Goal: Task Accomplishment & Management: Manage account settings

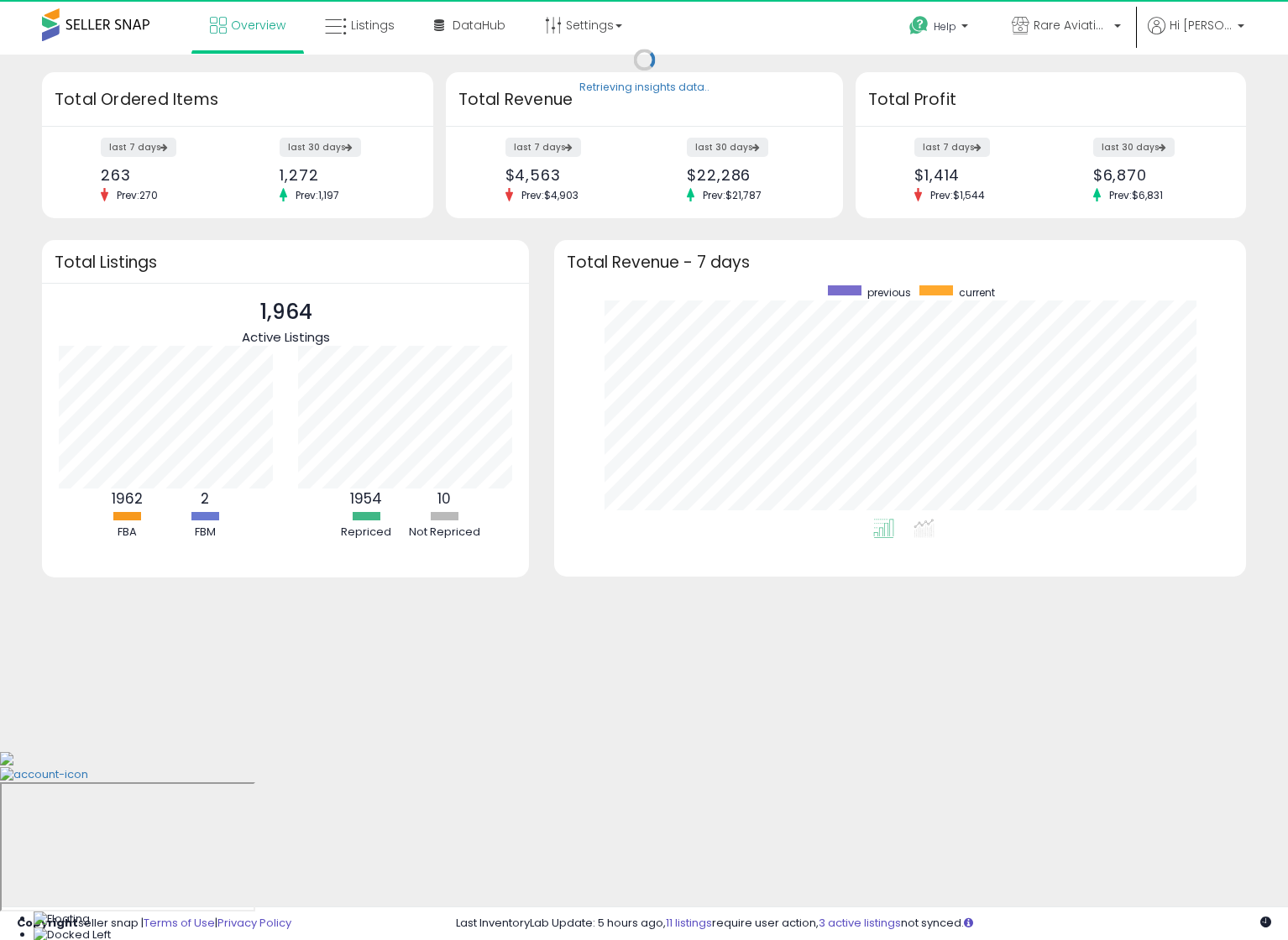
scroll to position [234, 659]
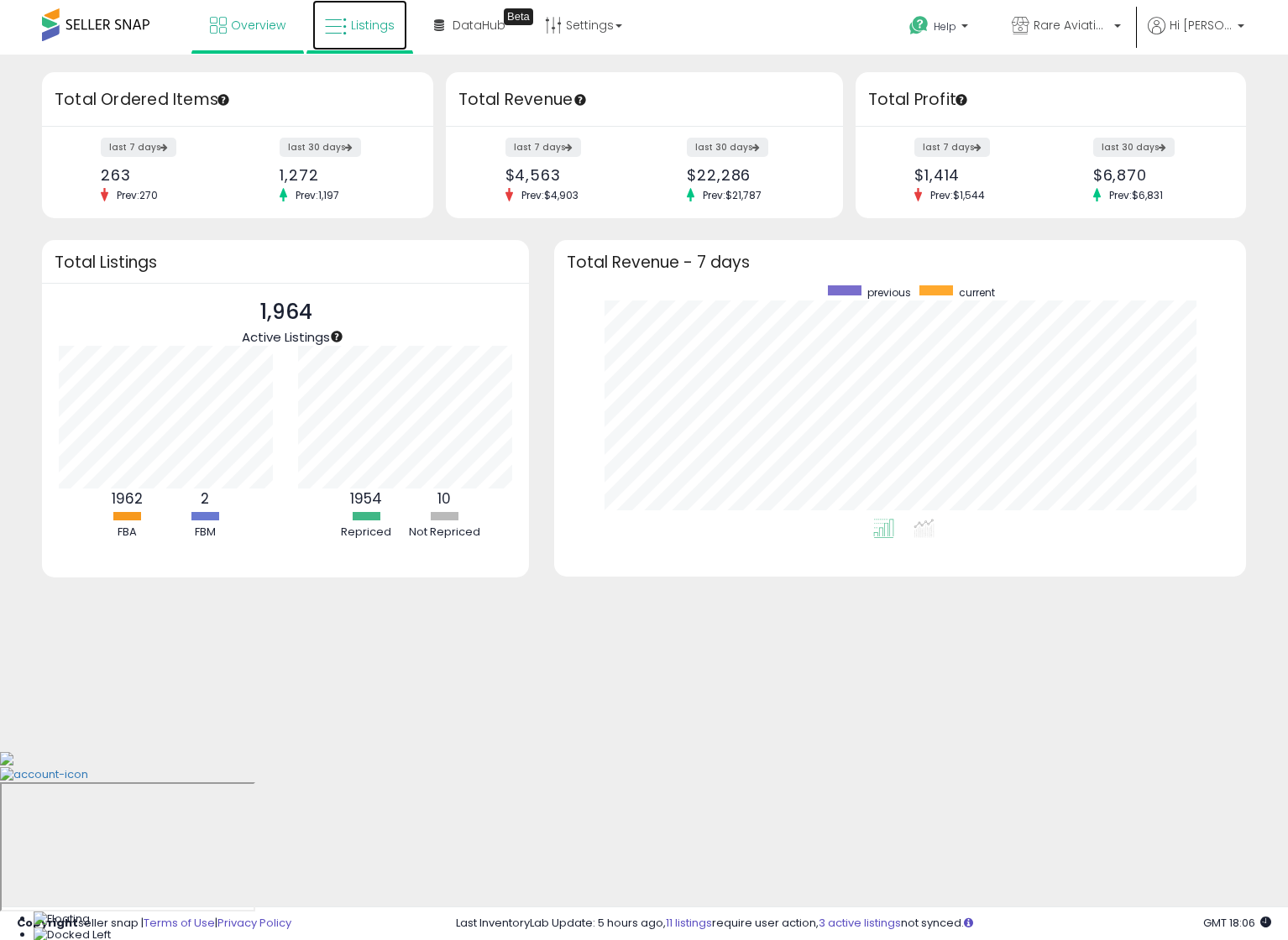
click at [369, 21] on span "Listings" at bounding box center [372, 26] width 44 height 17
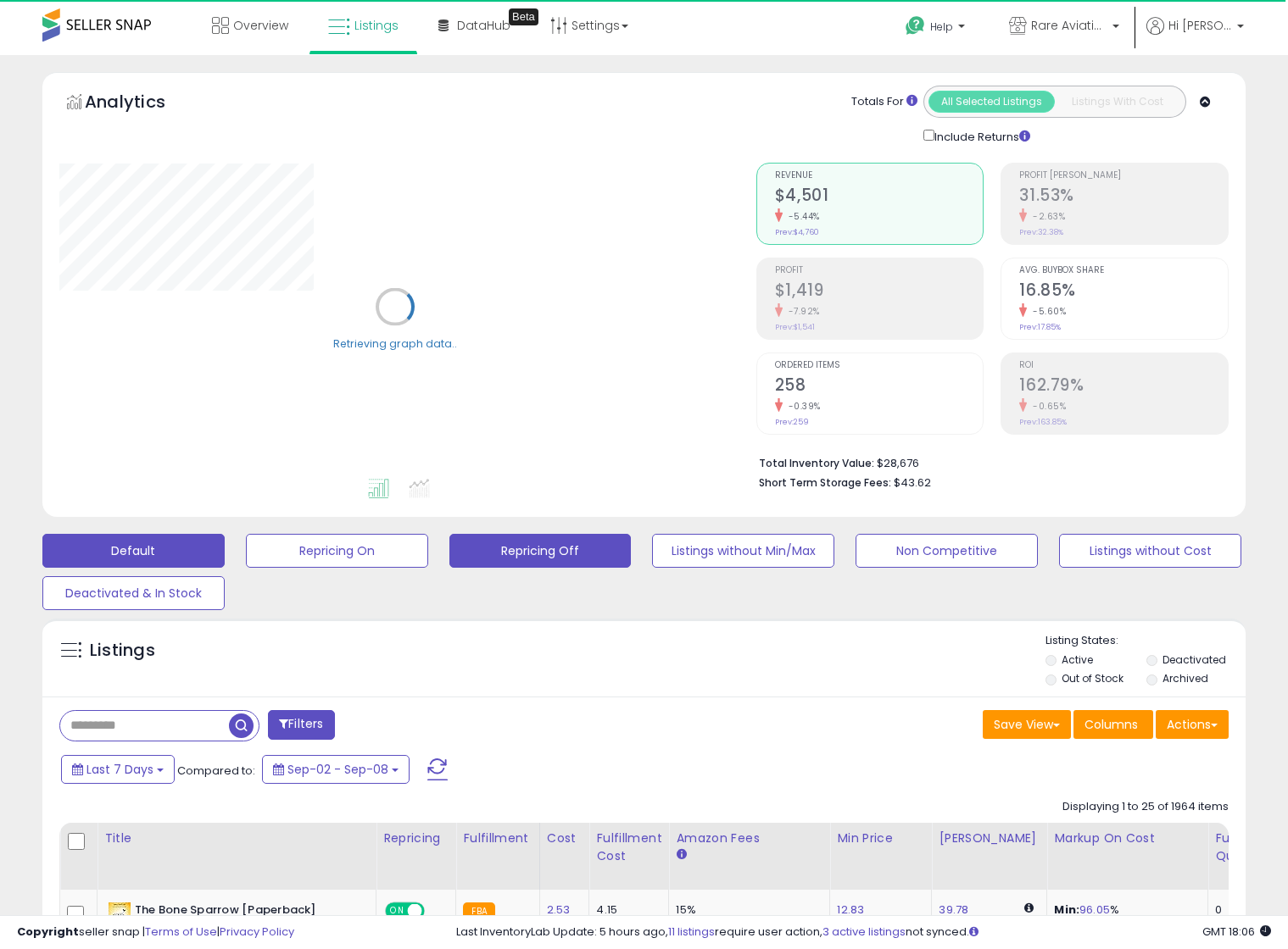
click at [541, 544] on button "Repricing Off" at bounding box center [540, 550] width 182 height 34
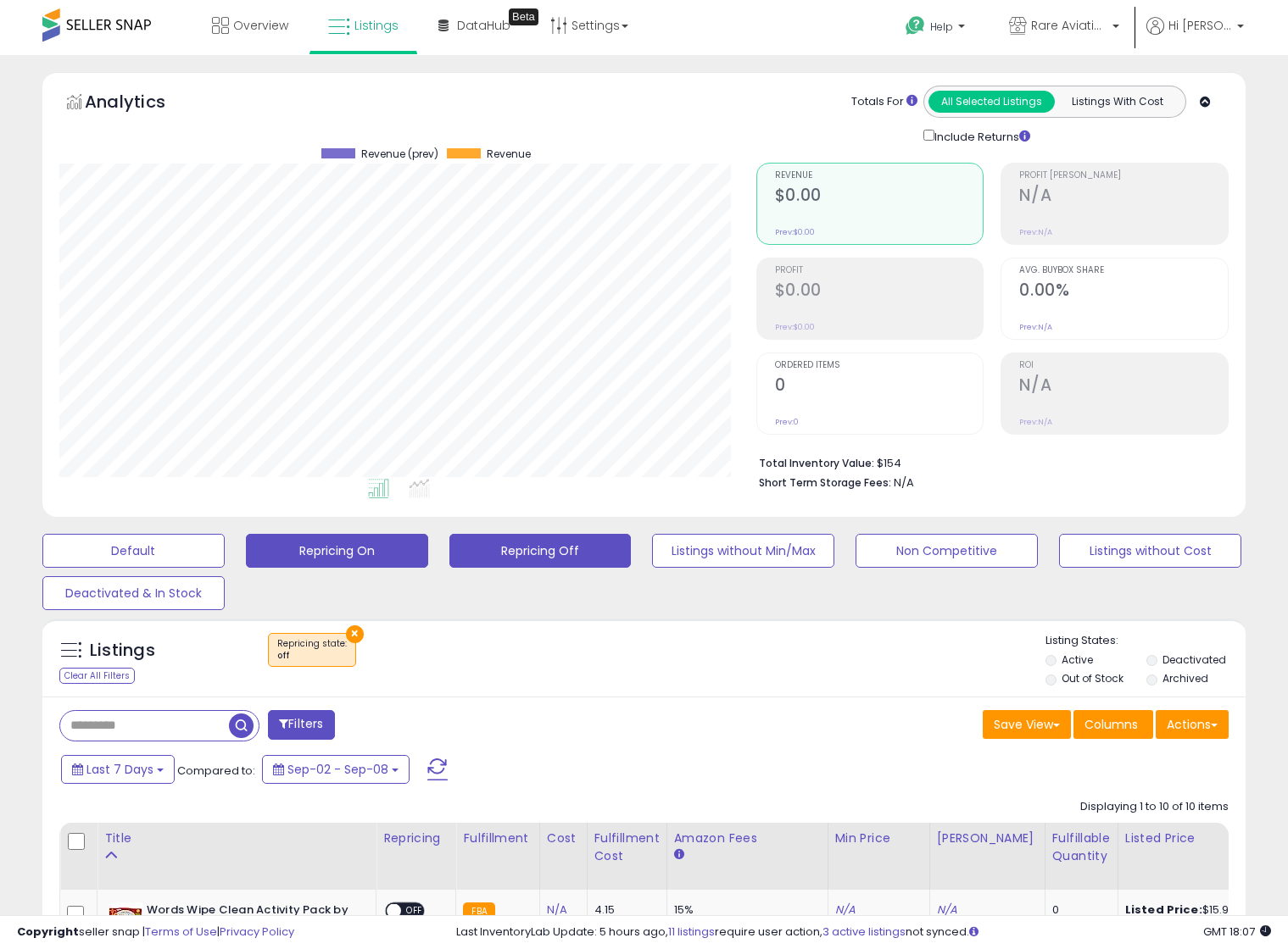
click at [346, 553] on button "Repricing On" at bounding box center [337, 550] width 182 height 34
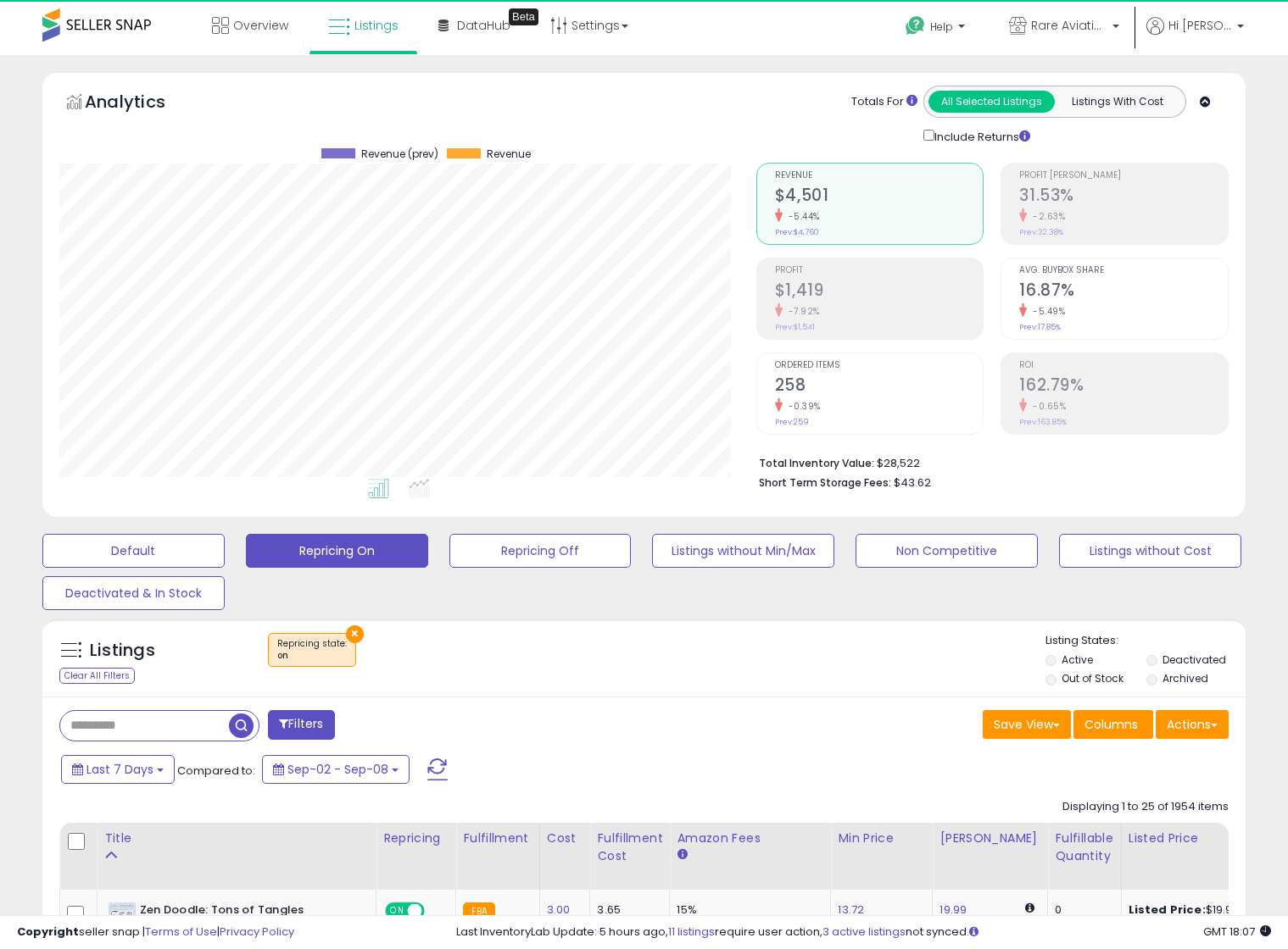
scroll to position [347, 697]
click at [636, 91] on div "Analytics Totals For All Selected Listings Listings With Cost Include Returns" at bounding box center [644, 116] width 1170 height 60
